Goal: Task Accomplishment & Management: Manage account settings

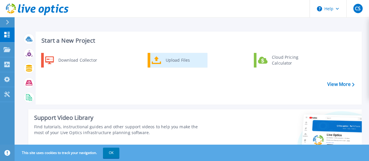
click at [172, 60] on div "Upload Files" at bounding box center [184, 60] width 43 height 12
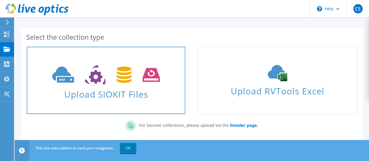
scroll to position [29, 0]
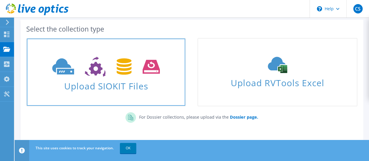
click at [109, 85] on span "Upload SIOKIT Files" at bounding box center [106, 84] width 158 height 13
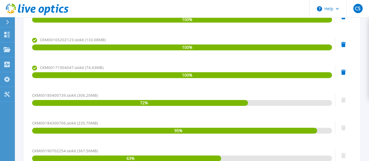
scroll to position [175, 0]
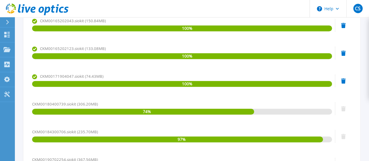
click at [343, 53] on icon at bounding box center [343, 52] width 5 height 5
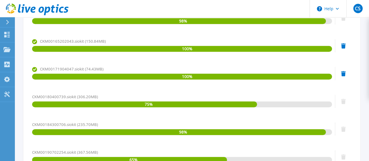
scroll to position [146, 0]
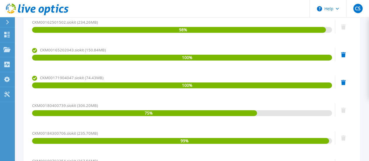
click at [343, 53] on icon at bounding box center [343, 54] width 5 height 5
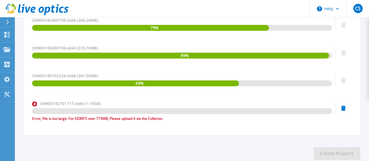
scroll to position [204, 0]
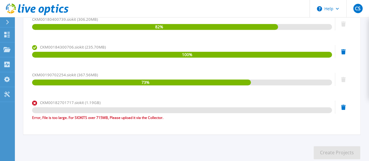
click at [341, 105] on icon at bounding box center [343, 106] width 5 height 5
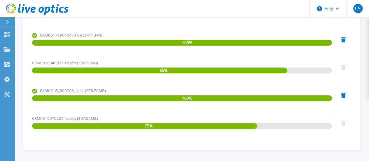
scroll to position [146, 0]
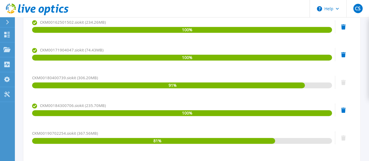
click at [340, 111] on div "CKM00184300706.siokit (235.70MB) 100 %" at bounding box center [192, 114] width 320 height 25
click at [345, 111] on icon at bounding box center [343, 109] width 5 height 5
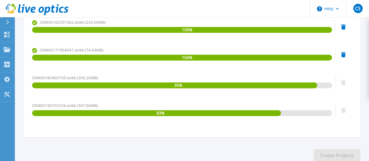
click at [343, 27] on icon at bounding box center [343, 26] width 5 height 5
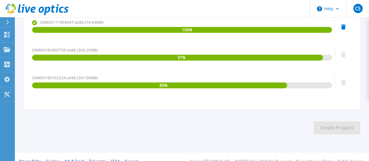
scroll to position [117, 0]
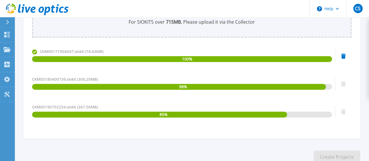
click at [310, 114] on div "85 %" at bounding box center [182, 114] width 300 height 6
drag, startPoint x: 310, startPoint y: 114, endPoint x: 342, endPoint y: 112, distance: 32.2
click at [342, 112] on icon at bounding box center [343, 111] width 5 height 5
click at [345, 112] on icon at bounding box center [343, 111] width 5 height 5
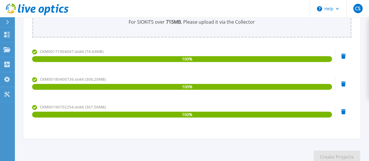
click at [345, 114] on icon at bounding box center [343, 111] width 5 height 5
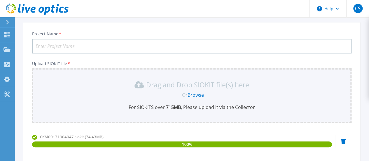
scroll to position [0, 0]
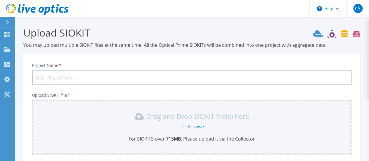
click at [65, 79] on input "Project Name *" at bounding box center [192, 77] width 320 height 15
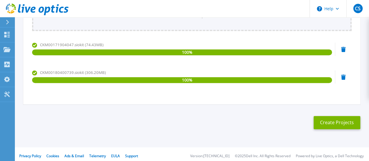
scroll to position [127, 0]
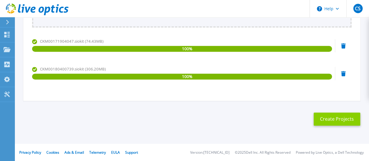
type input "PLDT-UNITY-09082025"
click at [347, 117] on button "Create Projects" at bounding box center [337, 118] width 47 height 13
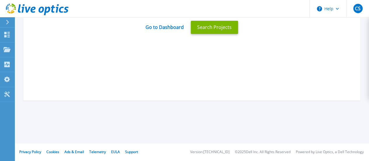
scroll to position [116, 0]
click at [164, 28] on link "Go to Dashboard" at bounding box center [165, 25] width 38 height 11
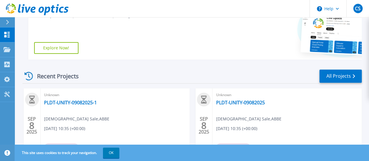
scroll to position [146, 0]
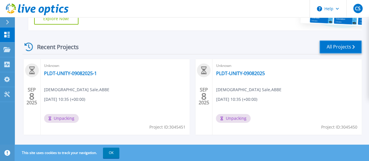
click at [351, 48] on link "All Projects" at bounding box center [341, 46] width 42 height 13
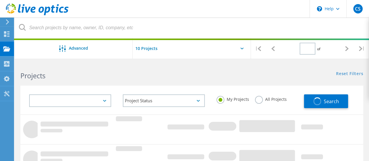
type input "1"
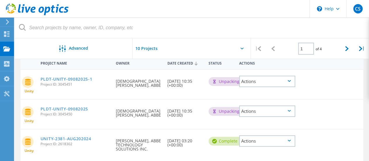
scroll to position [117, 0]
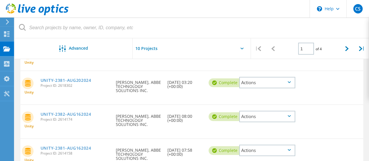
click at [98, 89] on div "UNITY-2381-AUG202024 Project ID: 2618302" at bounding box center [76, 82] width 76 height 22
click at [291, 84] on div "Actions" at bounding box center [267, 82] width 56 height 11
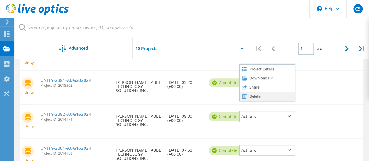
click at [256, 100] on div "Delete" at bounding box center [267, 96] width 55 height 9
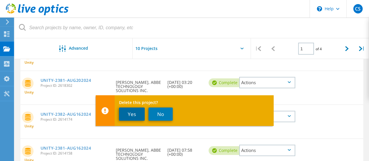
click at [139, 111] on button "Yes" at bounding box center [132, 113] width 26 height 13
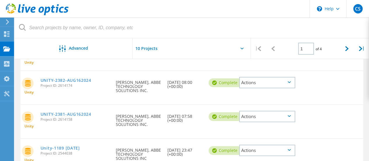
click at [292, 81] on div "Actions" at bounding box center [267, 82] width 56 height 11
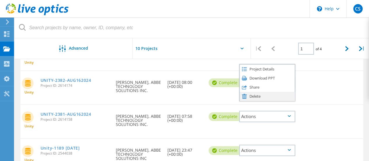
click at [255, 97] on div "Delete" at bounding box center [267, 96] width 55 height 9
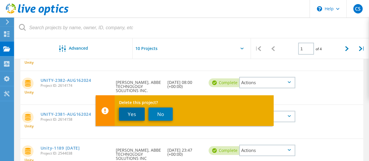
click at [138, 114] on button "Yes" at bounding box center [132, 113] width 26 height 13
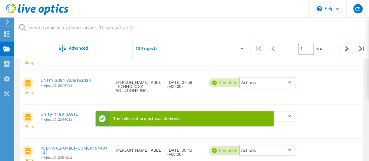
click at [293, 85] on div "Actions" at bounding box center [267, 82] width 56 height 11
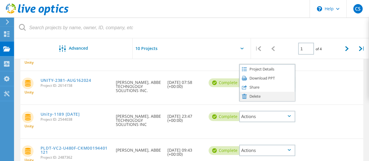
click at [252, 98] on div "Delete" at bounding box center [267, 96] width 55 height 9
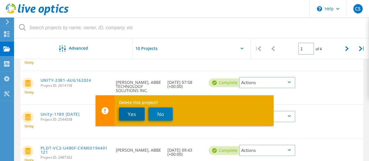
click at [137, 108] on button "Yes" at bounding box center [132, 113] width 26 height 13
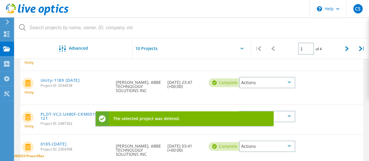
click at [290, 83] on div "Actions" at bounding box center [267, 82] width 56 height 11
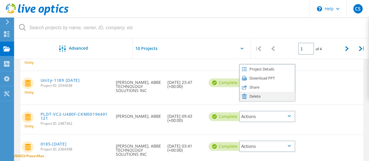
click at [256, 98] on div "Delete" at bounding box center [267, 96] width 55 height 9
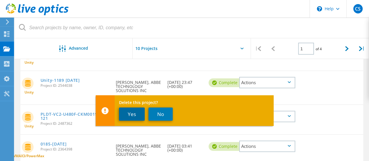
click at [135, 113] on button "Yes" at bounding box center [132, 113] width 26 height 13
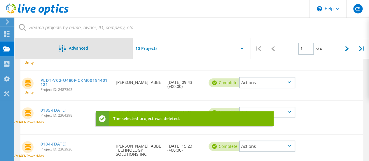
click at [77, 49] on span "Advanced" at bounding box center [78, 48] width 19 height 4
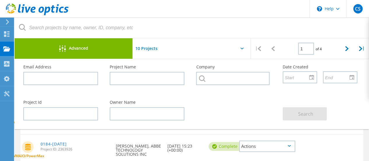
click at [327, 150] on div "VMAX3/PowerMax 0184-Jan-24-2024 Project ID: 2363926 Requested By Chad Shy, ABBE…" at bounding box center [191, 151] width 343 height 33
click at [332, 140] on div "VMAX3/PowerMax 0184-Jan-24-2024 Project ID: 2363926 Requested By Chad Shy, ABBE…" at bounding box center [191, 151] width 343 height 33
click at [93, 58] on div "Advanced" at bounding box center [74, 48] width 118 height 20
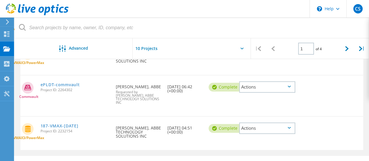
scroll to position [324, 0]
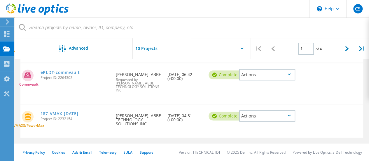
click at [285, 115] on div "Actions" at bounding box center [267, 115] width 56 height 11
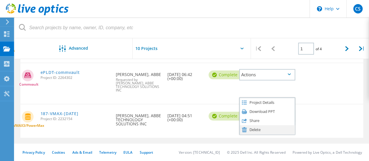
click at [255, 129] on div "Delete" at bounding box center [267, 129] width 55 height 9
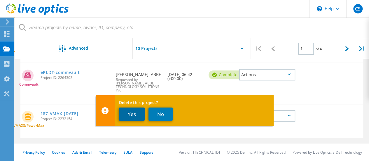
click at [131, 109] on button "Yes" at bounding box center [132, 113] width 26 height 13
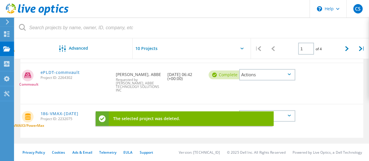
click at [285, 77] on div "Actions" at bounding box center [267, 74] width 56 height 11
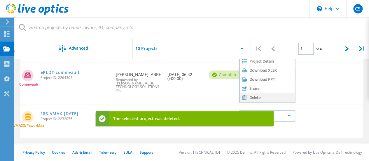
click at [252, 98] on div "Delete" at bounding box center [267, 97] width 55 height 9
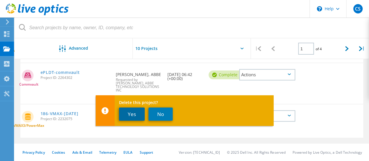
click at [138, 114] on button "Yes" at bounding box center [132, 113] width 26 height 13
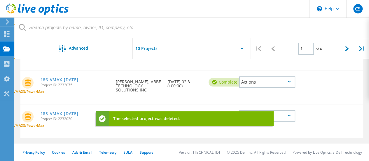
scroll to position [316, 0]
click at [292, 116] on div "Actions" at bounding box center [267, 115] width 56 height 11
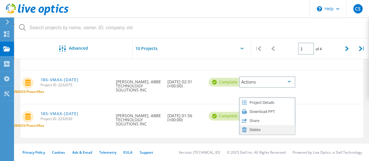
click at [264, 129] on div "Delete" at bounding box center [267, 129] width 55 height 9
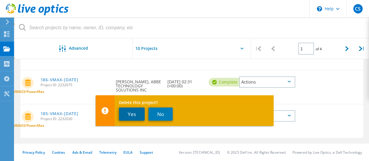
click at [138, 110] on button "Yes" at bounding box center [132, 113] width 26 height 13
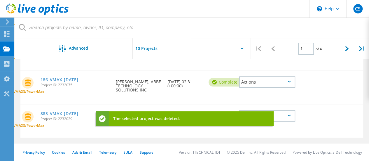
click at [287, 83] on div "Actions" at bounding box center [267, 81] width 56 height 11
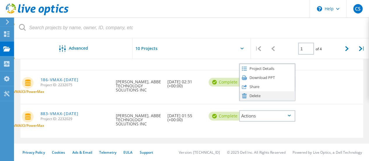
click at [252, 94] on div "Delete" at bounding box center [267, 95] width 55 height 9
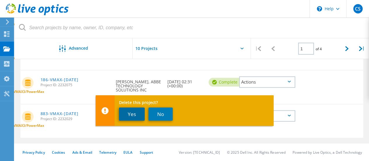
click at [135, 111] on button "Yes" at bounding box center [132, 113] width 26 height 13
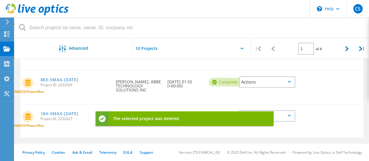
click at [289, 117] on div "Actions" at bounding box center [267, 115] width 56 height 11
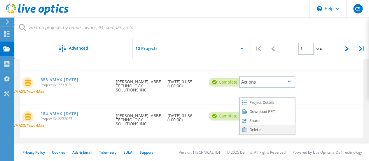
click at [252, 128] on div "The selected project was deleted." at bounding box center [185, 123] width 178 height 15
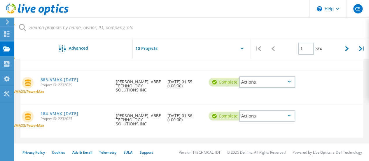
click at [288, 116] on div "Actions" at bounding box center [267, 115] width 56 height 11
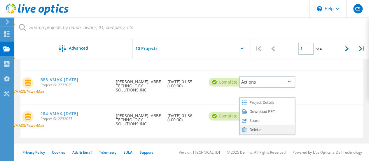
click at [258, 128] on div "Delete" at bounding box center [267, 129] width 55 height 9
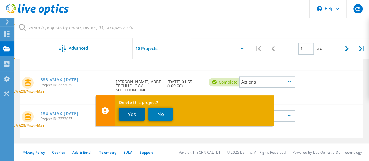
click at [139, 114] on button "Yes" at bounding box center [132, 113] width 26 height 13
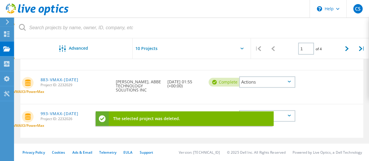
click at [294, 116] on div "Actions" at bounding box center [267, 115] width 56 height 11
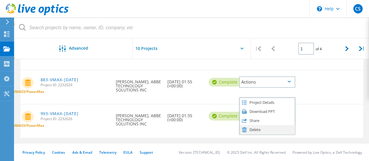
click at [251, 130] on div "Delete" at bounding box center [267, 129] width 55 height 9
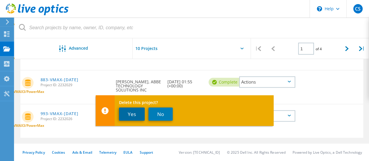
click at [137, 114] on button "Yes" at bounding box center [132, 113] width 26 height 13
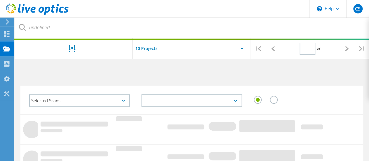
type input "1"
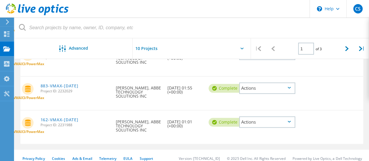
scroll to position [316, 0]
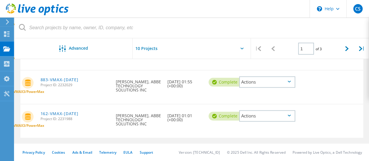
click at [288, 112] on div "Actions" at bounding box center [267, 115] width 56 height 11
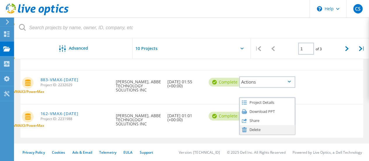
click at [256, 128] on div "Delete" at bounding box center [267, 129] width 55 height 9
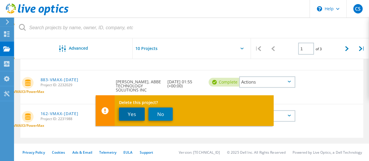
click at [134, 113] on button "Yes" at bounding box center [132, 113] width 26 height 13
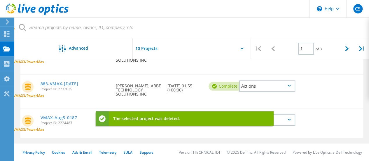
scroll to position [312, 0]
click at [293, 122] on div "Actions" at bounding box center [267, 119] width 56 height 11
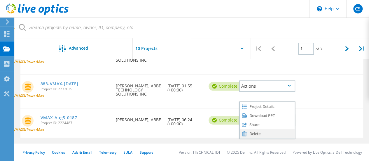
click at [257, 133] on div "Delete" at bounding box center [267, 133] width 55 height 9
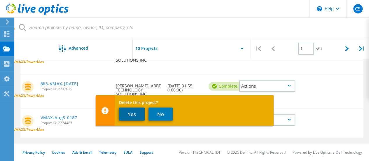
click at [139, 114] on button "Yes" at bounding box center [132, 113] width 26 height 13
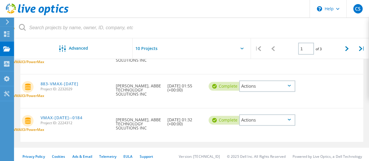
click at [287, 85] on div "Actions" at bounding box center [267, 85] width 56 height 11
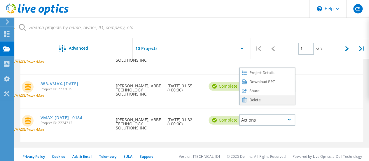
click at [250, 100] on div "Delete" at bounding box center [267, 99] width 55 height 9
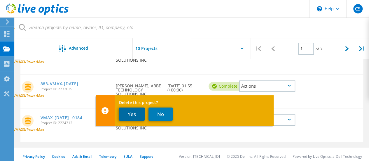
click at [134, 113] on button "Yes" at bounding box center [132, 113] width 26 height 13
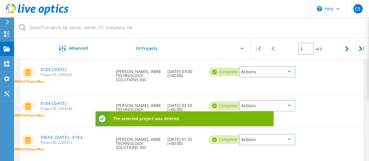
scroll to position [254, 0]
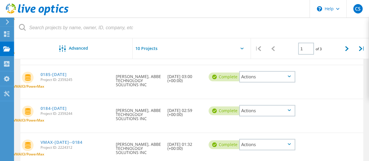
click at [287, 109] on div "Actions" at bounding box center [267, 110] width 56 height 11
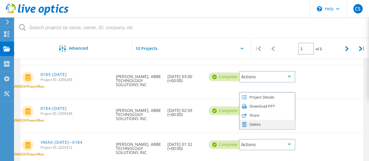
click at [245, 125] on icon at bounding box center [244, 124] width 5 height 5
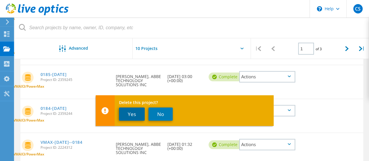
click at [135, 117] on button "Yes" at bounding box center [132, 113] width 26 height 13
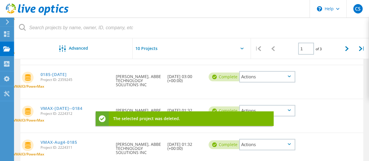
click at [286, 76] on div "Actions" at bounding box center [267, 76] width 56 height 11
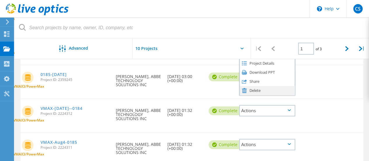
click at [266, 88] on div "Delete" at bounding box center [267, 90] width 55 height 9
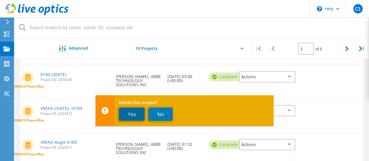
click at [133, 114] on button "Yes" at bounding box center [132, 113] width 26 height 13
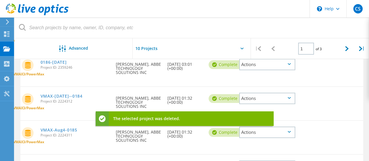
scroll to position [225, 0]
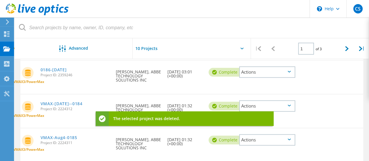
click at [287, 72] on div "Actions" at bounding box center [267, 71] width 56 height 11
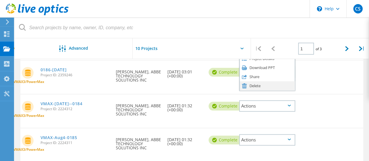
click at [252, 87] on div "Delete" at bounding box center [267, 85] width 55 height 9
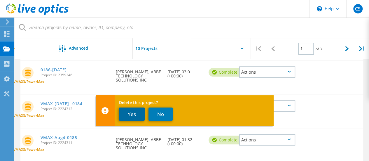
click at [139, 113] on button "Yes" at bounding box center [132, 113] width 26 height 13
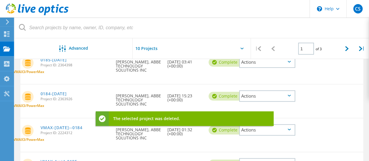
scroll to position [166, 0]
click at [285, 97] on div "Actions" at bounding box center [267, 96] width 56 height 11
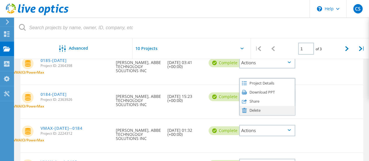
click at [250, 110] on div "Delete" at bounding box center [267, 110] width 55 height 9
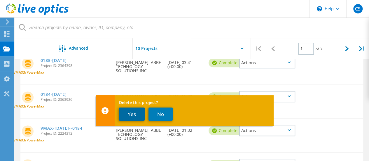
click at [133, 113] on button "Yes" at bounding box center [132, 113] width 26 height 13
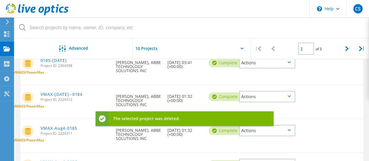
scroll to position [137, 0]
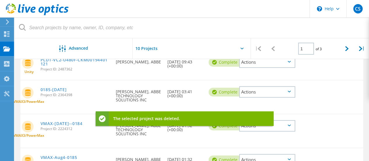
click at [290, 64] on div "Actions" at bounding box center [267, 61] width 56 height 11
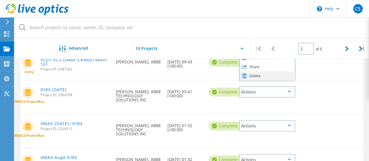
click at [258, 76] on div "Delete" at bounding box center [267, 75] width 55 height 9
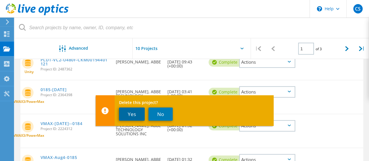
click at [136, 117] on button "Yes" at bounding box center [132, 113] width 26 height 13
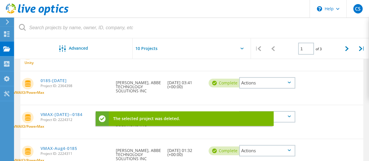
scroll to position [108, 0]
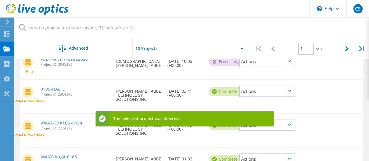
click at [289, 87] on div "Actions" at bounding box center [267, 91] width 56 height 11
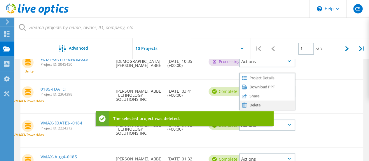
click at [252, 104] on div "Delete" at bounding box center [267, 104] width 55 height 9
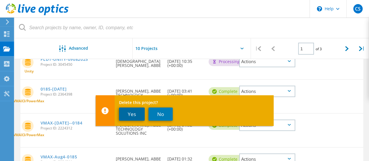
click at [133, 112] on button "Yes" at bounding box center [132, 113] width 26 height 13
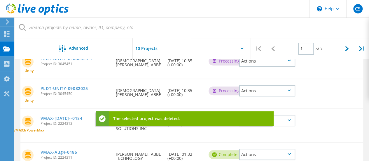
scroll to position [137, 0]
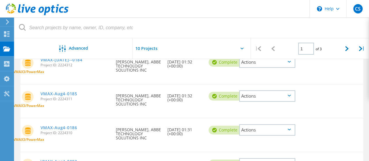
click at [290, 63] on div "Actions" at bounding box center [267, 61] width 56 height 11
click at [254, 76] on div "Delete" at bounding box center [267, 75] width 55 height 9
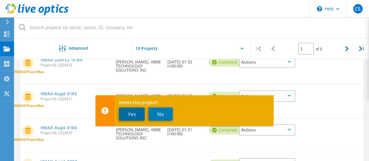
click at [139, 113] on button "Yes" at bounding box center [132, 113] width 26 height 13
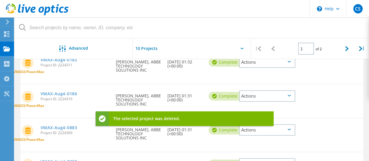
click at [292, 95] on div "Actions" at bounding box center [267, 95] width 56 height 11
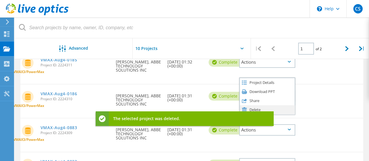
click at [254, 106] on div "Delete" at bounding box center [267, 109] width 55 height 9
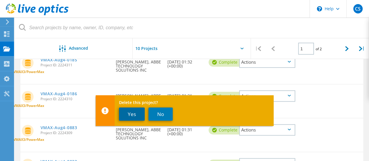
click at [134, 112] on button "Yes" at bounding box center [132, 113] width 26 height 13
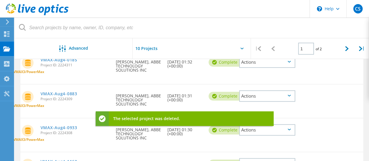
click at [289, 132] on div "Actions" at bounding box center [267, 129] width 56 height 11
click at [255, 144] on div "Delete" at bounding box center [267, 143] width 55 height 9
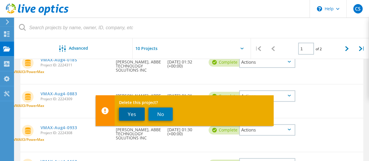
click at [131, 114] on button "Yes" at bounding box center [132, 113] width 26 height 13
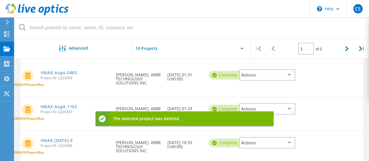
scroll to position [166, 0]
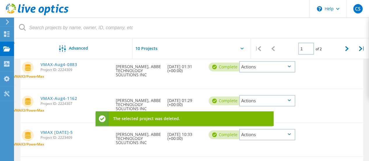
click at [280, 139] on div "Actions" at bounding box center [267, 134] width 56 height 11
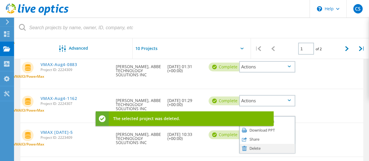
click at [247, 146] on div "Delete" at bounding box center [267, 148] width 55 height 9
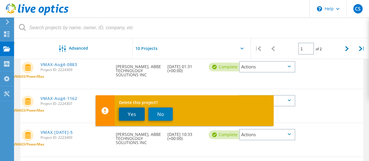
click at [133, 116] on button "Yes" at bounding box center [132, 113] width 26 height 13
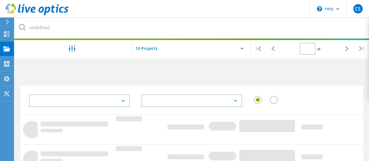
type input "1"
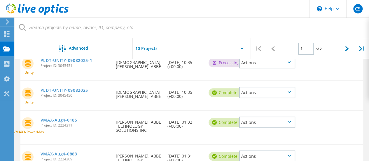
scroll to position [88, 0]
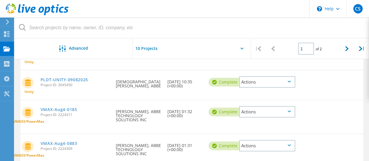
click at [285, 111] on div "Actions" at bounding box center [267, 111] width 56 height 11
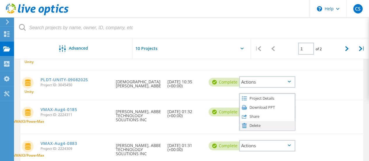
click at [254, 128] on div "Delete" at bounding box center [267, 125] width 55 height 9
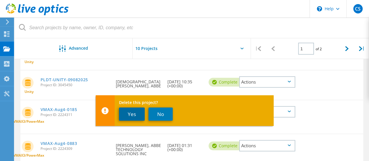
click at [127, 116] on button "Yes" at bounding box center [132, 113] width 26 height 13
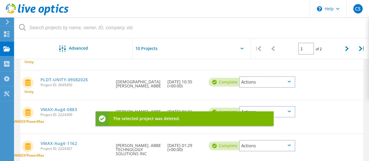
click at [290, 114] on div "Actions" at bounding box center [267, 111] width 56 height 11
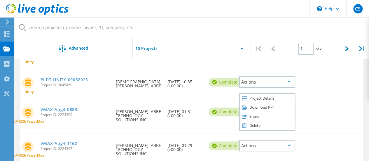
click at [257, 126] on div "Delete this project? Yes No" at bounding box center [185, 115] width 178 height 31
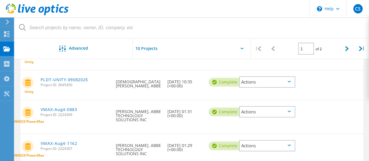
click at [259, 114] on div "Delete this project? Yes No" at bounding box center [185, 115] width 178 height 31
click at [287, 114] on div "Actions" at bounding box center [267, 111] width 56 height 11
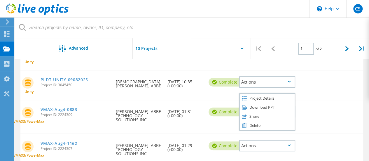
click at [253, 125] on div "Delete this project? Yes No" at bounding box center [185, 115] width 178 height 31
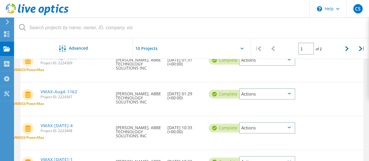
scroll to position [175, 0]
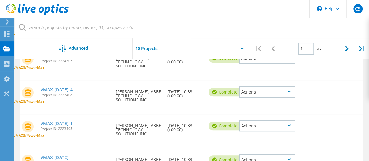
click at [283, 91] on div "Actions" at bounding box center [267, 91] width 56 height 11
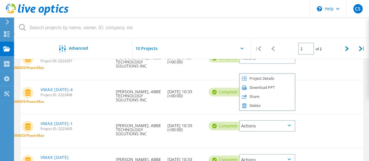
click at [253, 106] on span "Delete this project?" at bounding box center [193, 107] width 149 height 4
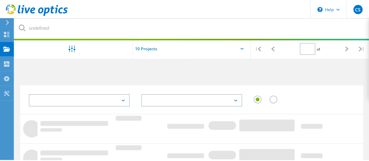
scroll to position [175, 0]
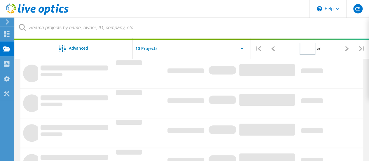
type input "1"
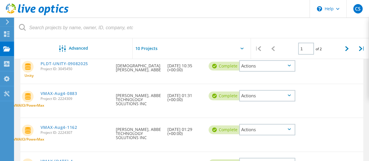
scroll to position [106, 0]
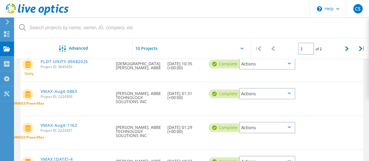
click at [287, 97] on div "Actions" at bounding box center [267, 93] width 56 height 11
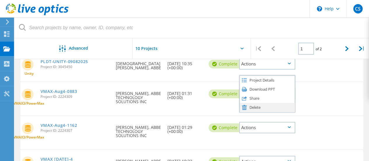
click at [256, 107] on div "Delete" at bounding box center [267, 107] width 55 height 9
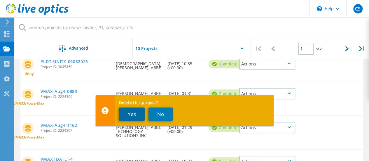
click at [133, 113] on button "Yes" at bounding box center [132, 113] width 26 height 13
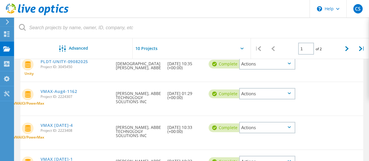
click at [288, 128] on div "Actions" at bounding box center [267, 127] width 56 height 11
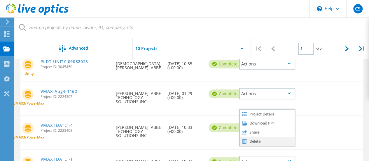
click at [254, 140] on div "Delete" at bounding box center [267, 141] width 55 height 9
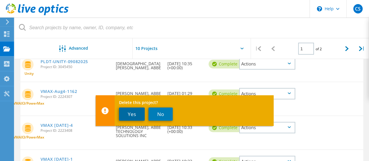
click at [134, 115] on button "Yes" at bounding box center [132, 113] width 26 height 13
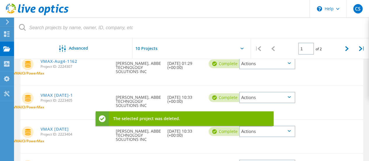
scroll to position [193, 0]
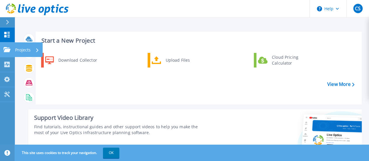
click at [23, 49] on p "Projects" at bounding box center [22, 49] width 15 height 15
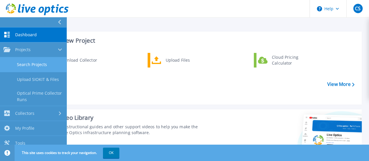
click at [32, 67] on link "Search Projects" at bounding box center [33, 64] width 67 height 15
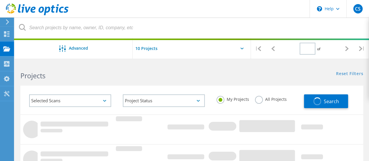
type input "1"
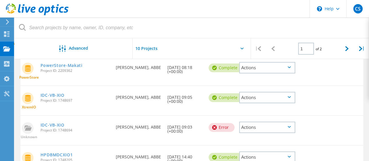
scroll to position [263, 0]
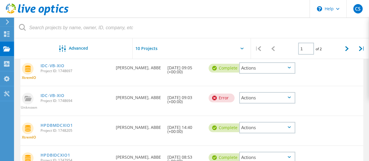
click at [290, 99] on div "Actions" at bounding box center [267, 97] width 56 height 11
click at [257, 108] on div "Delete" at bounding box center [267, 106] width 55 height 9
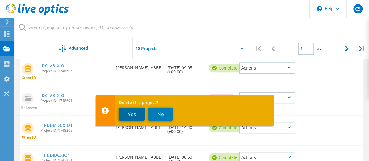
click at [137, 111] on button "Yes" at bounding box center [132, 113] width 26 height 13
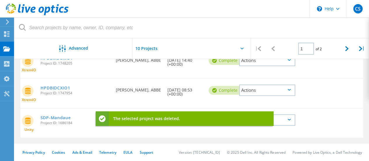
scroll to position [300, 0]
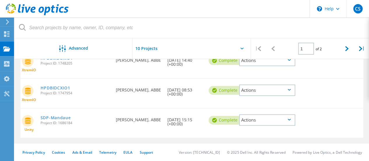
click at [291, 122] on div "Actions" at bounding box center [267, 119] width 56 height 11
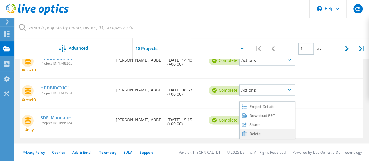
click at [255, 131] on div "Delete" at bounding box center [267, 133] width 55 height 9
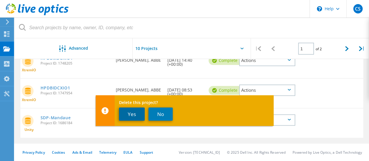
click at [133, 114] on button "Yes" at bounding box center [132, 113] width 26 height 13
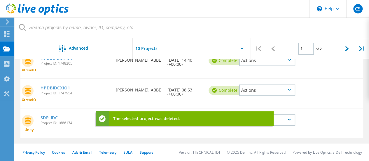
click at [287, 91] on div "Actions" at bounding box center [267, 89] width 56 height 11
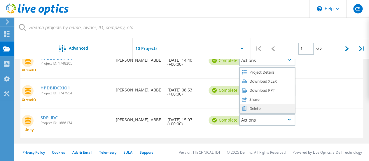
click at [256, 109] on div "Delete" at bounding box center [267, 108] width 55 height 9
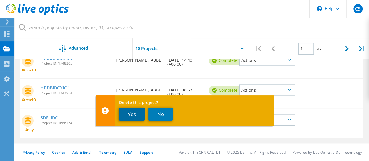
click at [137, 113] on button "Yes" at bounding box center [132, 113] width 26 height 13
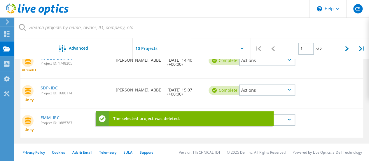
click at [283, 122] on div "Actions" at bounding box center [267, 119] width 56 height 11
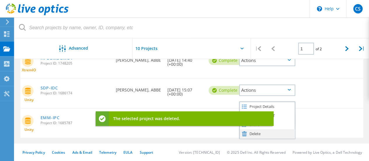
click at [255, 134] on div "Delete" at bounding box center [267, 133] width 55 height 9
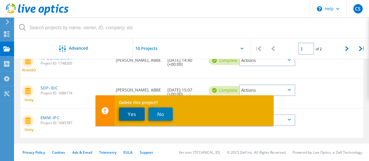
click at [132, 113] on button "Yes" at bounding box center [132, 113] width 26 height 13
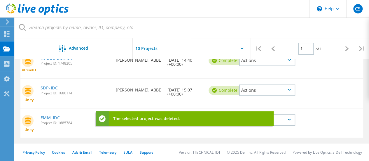
click at [280, 90] on div "Actions" at bounding box center [267, 89] width 56 height 11
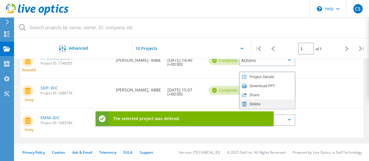
click at [257, 104] on div "Delete" at bounding box center [267, 103] width 55 height 9
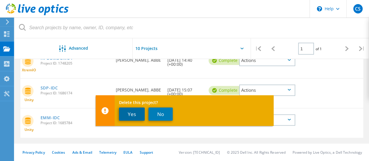
click at [135, 116] on button "Yes" at bounding box center [132, 113] width 26 height 13
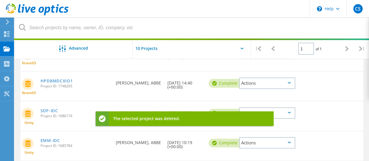
scroll to position [270, 0]
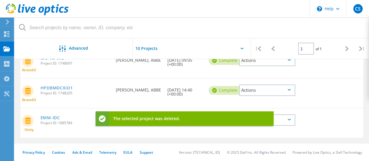
click at [266, 93] on div "Actions" at bounding box center [267, 89] width 56 height 11
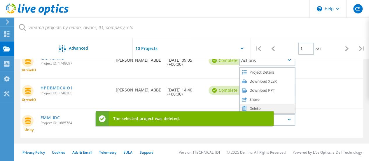
click at [252, 108] on div "Delete" at bounding box center [267, 108] width 55 height 9
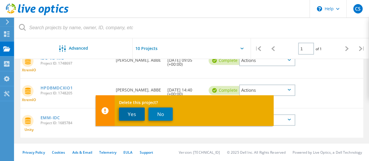
click at [132, 111] on button "Yes" at bounding box center [132, 113] width 26 height 13
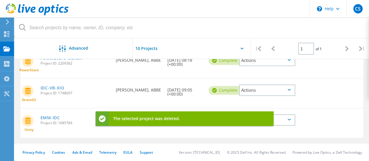
scroll to position [240, 0]
click at [254, 91] on div "Actions" at bounding box center [267, 89] width 56 height 11
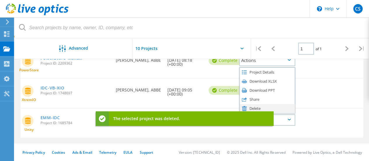
click at [252, 107] on div "Delete" at bounding box center [267, 108] width 55 height 9
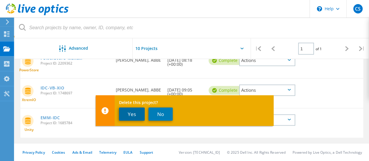
click at [139, 113] on button "Yes" at bounding box center [132, 113] width 26 height 13
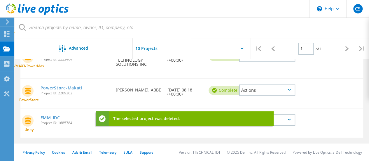
scroll to position [211, 0]
click at [256, 90] on div "Actions" at bounding box center [267, 89] width 56 height 11
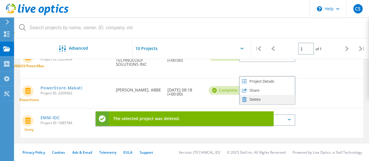
click at [250, 101] on div "Delete" at bounding box center [267, 99] width 55 height 9
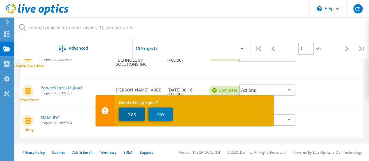
click at [135, 114] on button "Yes" at bounding box center [132, 113] width 26 height 13
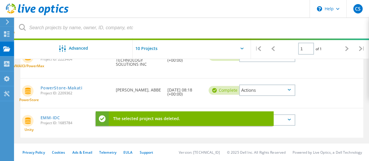
scroll to position [165, 0]
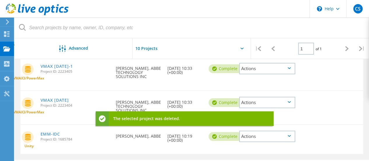
click at [254, 100] on div "Actions" at bounding box center [267, 102] width 56 height 11
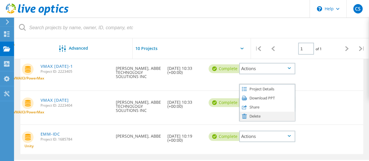
click at [278, 116] on div "Delete" at bounding box center [267, 115] width 55 height 9
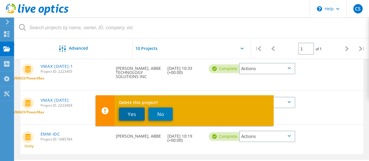
click at [140, 113] on button "Yes" at bounding box center [132, 113] width 26 height 13
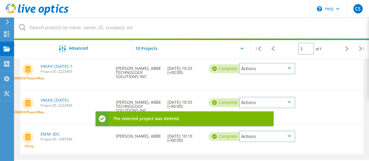
scroll to position [147, 0]
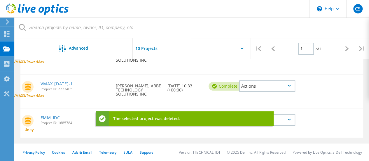
click at [262, 84] on div "Actions" at bounding box center [267, 85] width 56 height 11
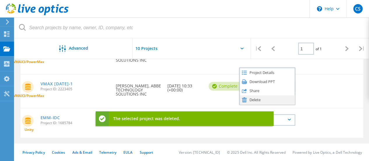
click at [253, 101] on div "Delete" at bounding box center [267, 99] width 55 height 9
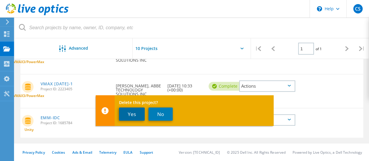
click at [137, 115] on button "Yes" at bounding box center [132, 113] width 26 height 13
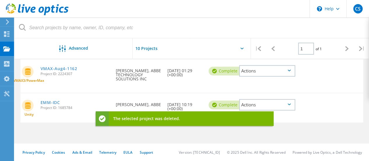
scroll to position [99, 0]
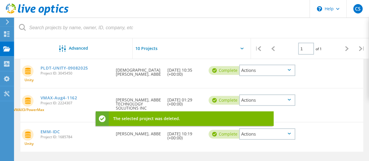
click at [265, 103] on div "Actions" at bounding box center [267, 99] width 56 height 11
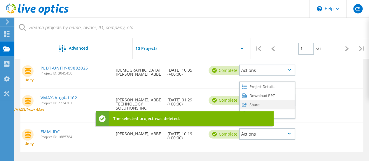
click at [254, 107] on div "Share" at bounding box center [267, 104] width 55 height 9
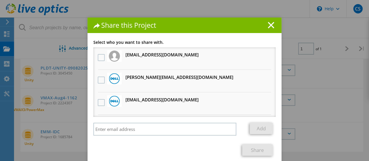
drag, startPoint x: 269, startPoint y: 23, endPoint x: 268, endPoint y: 29, distance: 6.2
click at [269, 24] on icon at bounding box center [271, 25] width 6 height 6
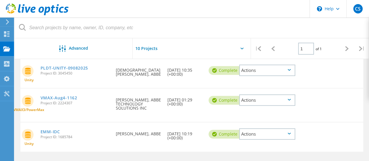
click at [275, 105] on div "Actions" at bounding box center [267, 99] width 56 height 11
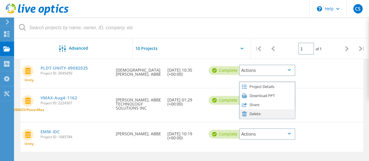
click at [261, 115] on div "Delete" at bounding box center [267, 113] width 55 height 9
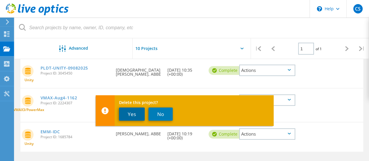
click at [140, 113] on button "Yes" at bounding box center [132, 113] width 26 height 13
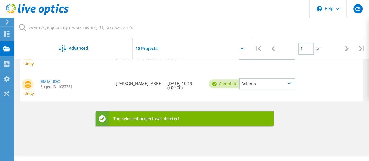
scroll to position [128, 0]
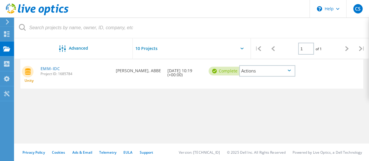
click at [250, 70] on div "Actions" at bounding box center [267, 70] width 56 height 11
drag, startPoint x: 256, startPoint y: 87, endPoint x: 250, endPoint y: 88, distance: 5.6
click at [256, 87] on div "Delete" at bounding box center [267, 84] width 55 height 9
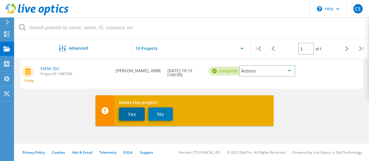
click at [132, 115] on button "Yes" at bounding box center [132, 113] width 26 height 13
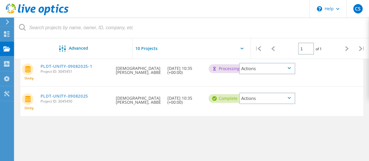
scroll to position [58, 0]
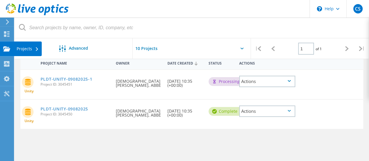
click at [6, 48] on icon at bounding box center [6, 49] width 7 height 6
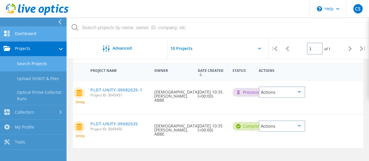
click at [27, 36] on link "Dashboard" at bounding box center [33, 34] width 67 height 15
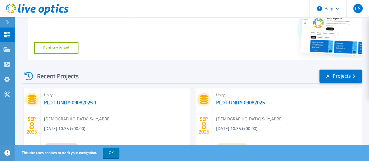
scroll to position [146, 0]
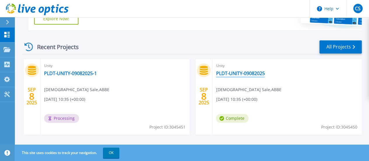
click at [216, 74] on link "PLDT-UNITY-09082025" at bounding box center [240, 73] width 49 height 6
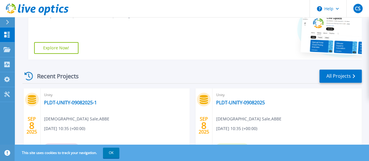
scroll to position [146, 0]
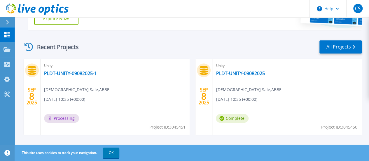
click at [212, 88] on div "Unity PLDT-UNITY-09082025 [DEMOGRAPHIC_DATA] Sale , ABBE [DATE] 10:35 (+00:00) …" at bounding box center [286, 97] width 149 height 76
drag, startPoint x: 211, startPoint y: 88, endPoint x: 190, endPoint y: 98, distance: 22.7
click at [216, 98] on span "[DATE] 10:35 (+00:00)" at bounding box center [236, 99] width 41 height 6
click at [113, 148] on button "OK" at bounding box center [111, 152] width 16 height 11
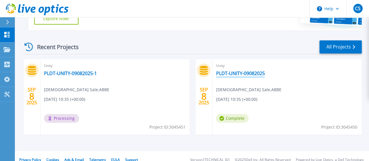
click at [216, 74] on link "PLDT-UNITY-09082025" at bounding box center [240, 73] width 49 height 6
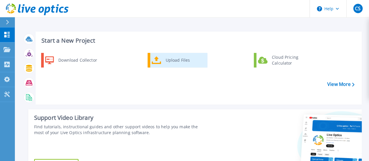
click at [176, 61] on div "Upload Files" at bounding box center [184, 60] width 43 height 12
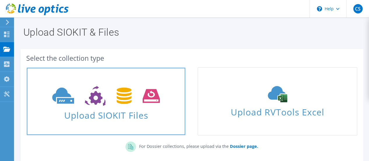
click at [125, 106] on span at bounding box center [106, 95] width 158 height 25
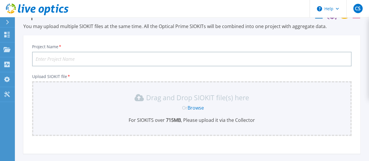
scroll to position [13, 0]
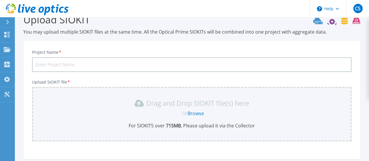
drag, startPoint x: 106, startPoint y: 55, endPoint x: 104, endPoint y: 65, distance: 9.9
click at [106, 56] on div "Project Name *" at bounding box center [192, 61] width 320 height 22
click at [104, 65] on input "Project Name *" at bounding box center [192, 64] width 320 height 15
type input "SMART-UNITY-09082025"
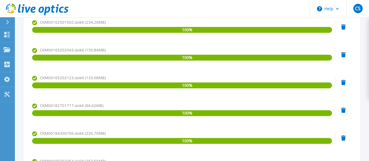
scroll to position [233, 0]
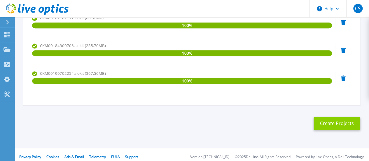
click at [341, 127] on button "Create Projects" at bounding box center [337, 123] width 47 height 13
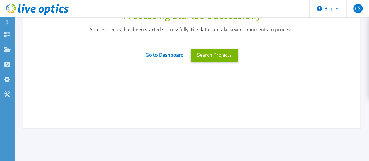
scroll to position [58, 0]
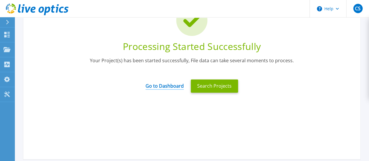
click at [175, 86] on link "Go to Dashboard" at bounding box center [165, 83] width 38 height 11
